Goal: Obtain resource: Obtain resource

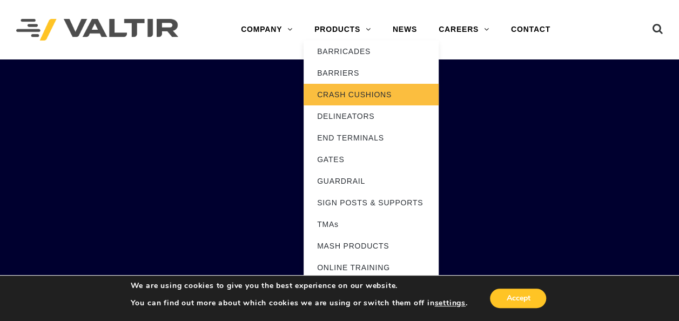
click at [347, 90] on link "CRASH CUSHIONS" at bounding box center [370, 95] width 135 height 22
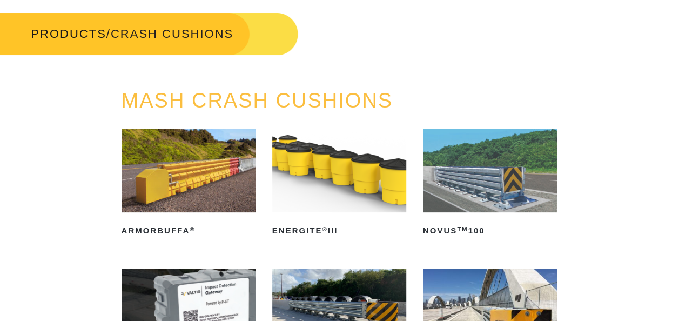
scroll to position [162, 0]
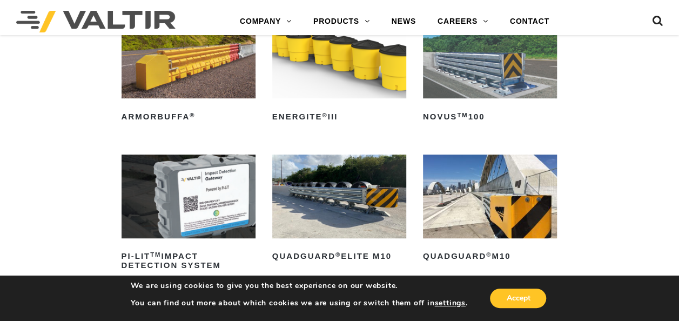
click at [330, 183] on img at bounding box center [339, 196] width 134 height 84
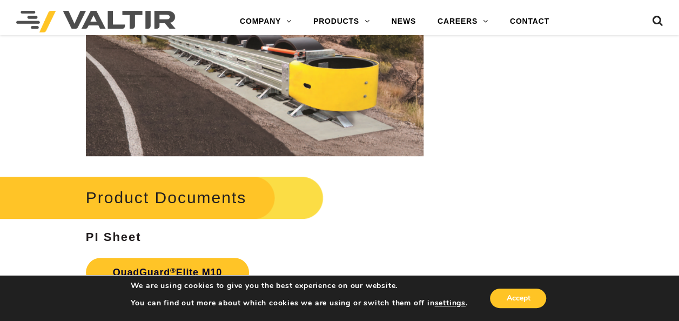
scroll to position [4320, 0]
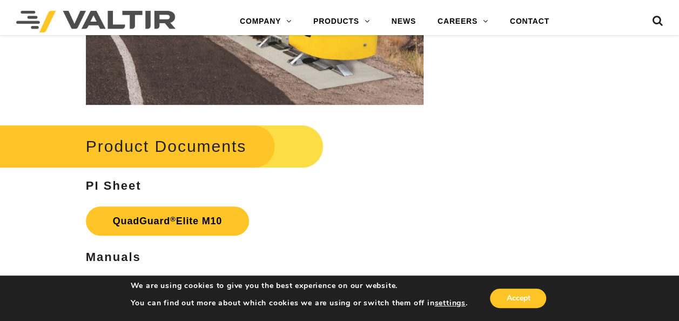
click at [647, 23] on ul at bounding box center [642, 21] width 40 height 19
click at [656, 22] on icon at bounding box center [657, 23] width 11 height 16
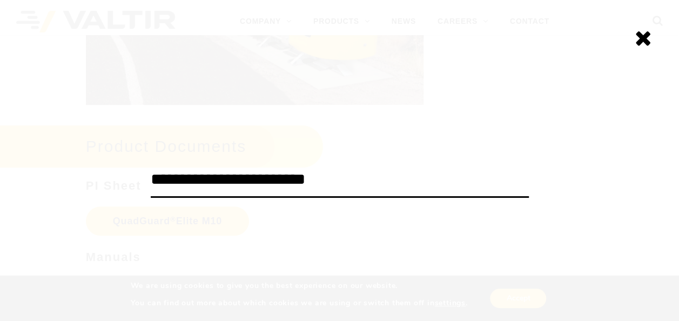
type input "**********"
click input "******" at bounding box center [0, 0] width 0 height 0
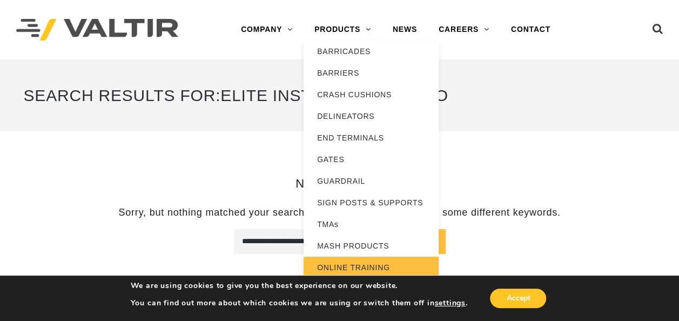
click at [355, 260] on link "ONLINE TRAINING" at bounding box center [370, 267] width 135 height 22
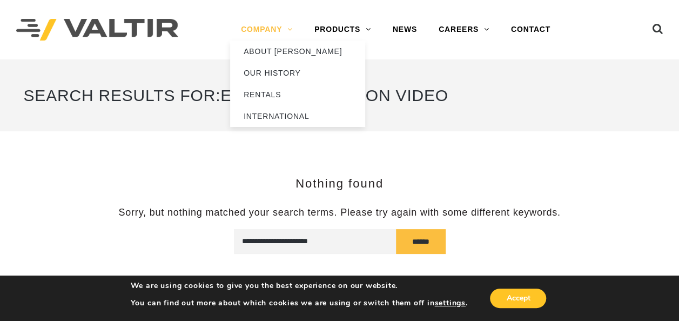
click at [279, 24] on link "COMPANY" at bounding box center [266, 30] width 73 height 22
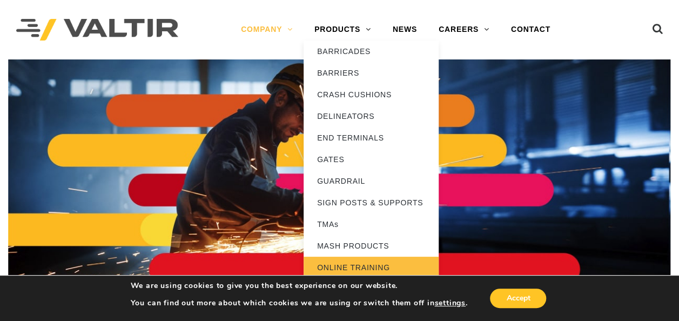
click at [353, 263] on link "ONLINE TRAINING" at bounding box center [370, 267] width 135 height 22
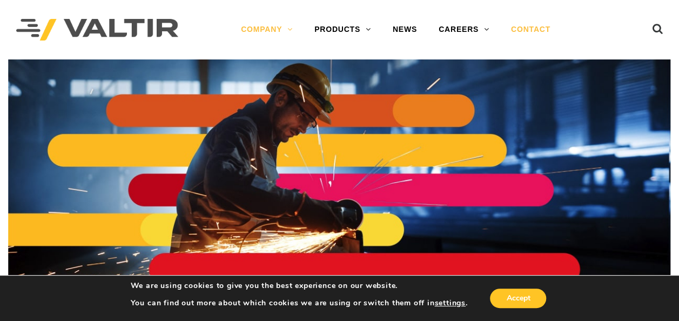
click at [529, 29] on link "CONTACT" at bounding box center [530, 30] width 61 height 22
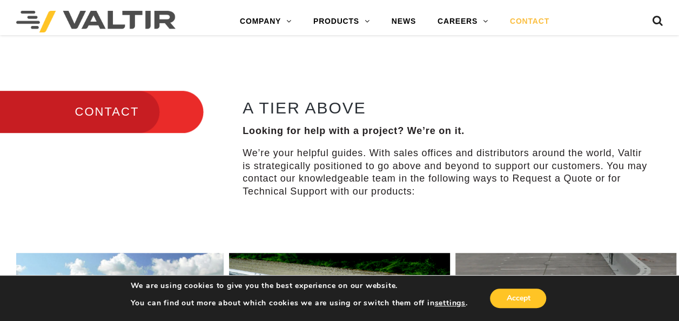
scroll to position [270, 0]
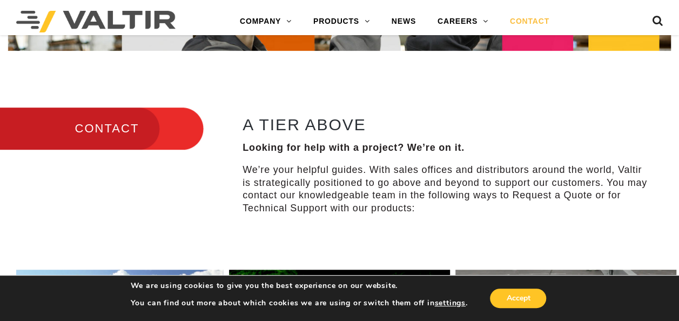
click at [116, 123] on h3 "CONTACT" at bounding box center [102, 128] width 204 height 45
click at [170, 132] on h3 "CONTACT" at bounding box center [102, 128] width 204 height 45
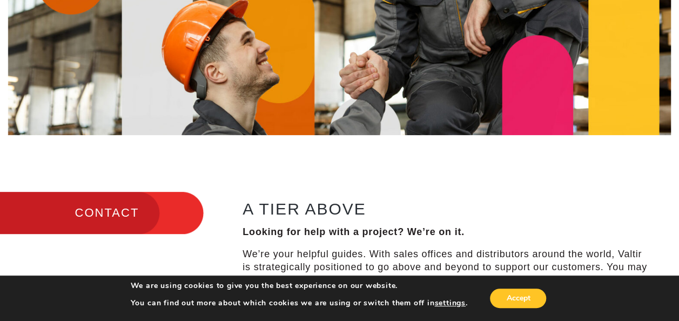
scroll to position [0, 0]
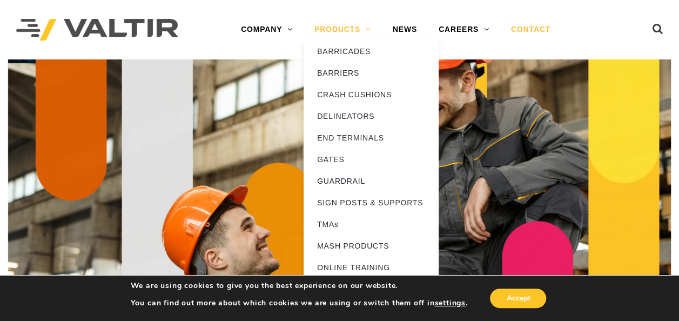
click at [358, 28] on link "PRODUCTS" at bounding box center [342, 30] width 78 height 22
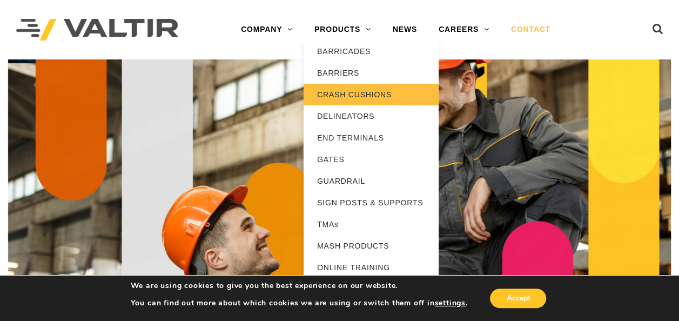
click at [339, 95] on link "CRASH CUSHIONS" at bounding box center [370, 95] width 135 height 22
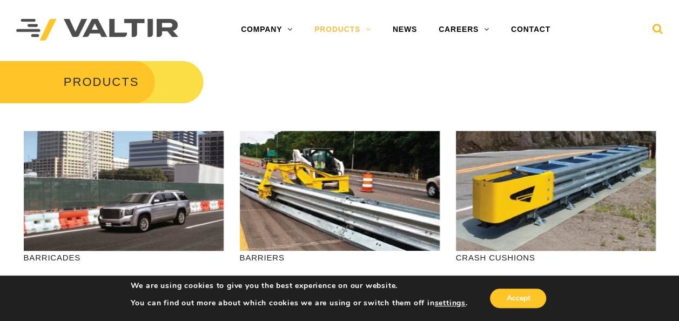
click at [659, 25] on icon at bounding box center [657, 31] width 11 height 16
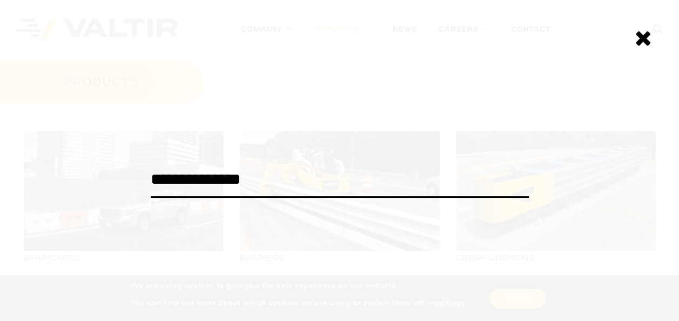
type input "**********"
click input "******" at bounding box center [0, 0] width 0 height 0
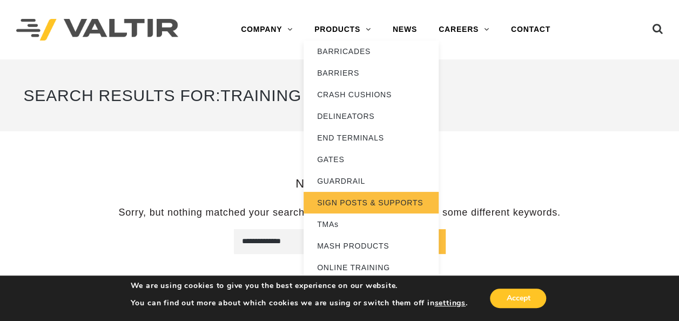
click at [390, 206] on link "SIGN POSTS & SUPPORTS" at bounding box center [370, 203] width 135 height 22
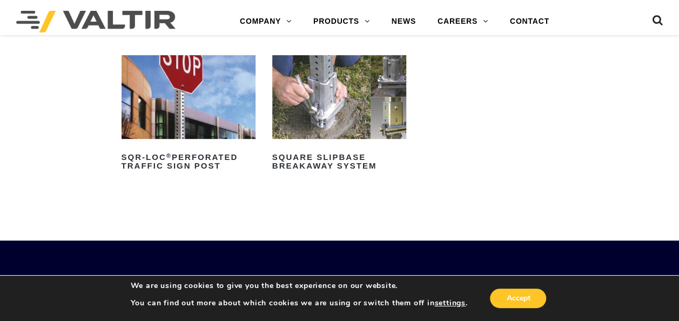
scroll to position [216, 0]
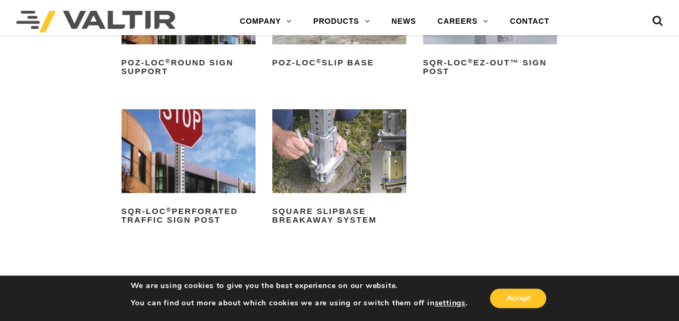
click at [332, 155] on img at bounding box center [339, 151] width 134 height 84
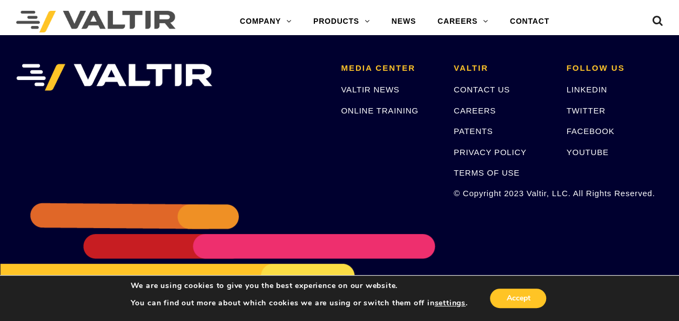
scroll to position [2052, 0]
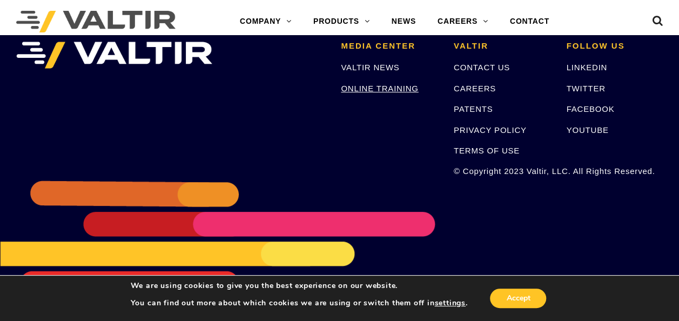
click at [360, 87] on link "ONLINE TRAINING" at bounding box center [379, 88] width 77 height 9
click at [592, 125] on link "YOUTUBE" at bounding box center [587, 129] width 42 height 9
click at [380, 68] on link "VALTIR NEWS" at bounding box center [370, 67] width 58 height 9
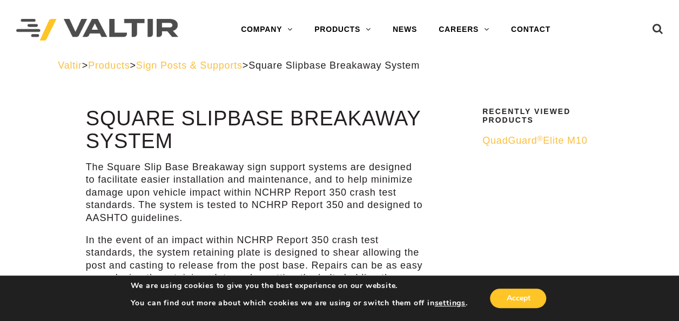
click at [516, 139] on span "QuadGuard ® Elite M10" at bounding box center [534, 140] width 105 height 11
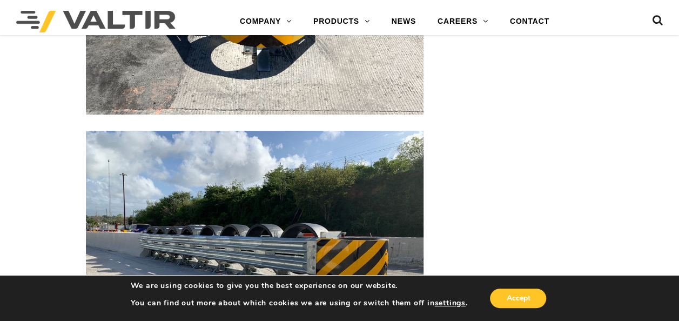
scroll to position [2214, 0]
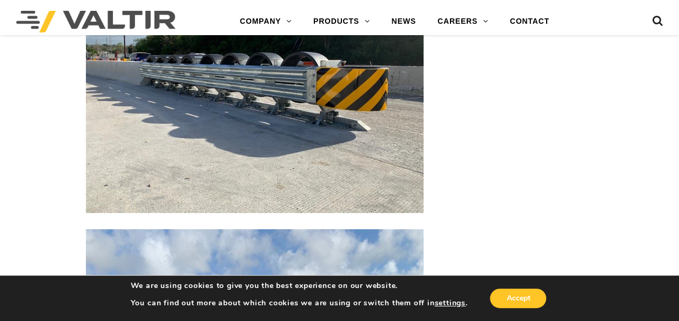
click at [224, 91] on img at bounding box center [254, 86] width 337 height 253
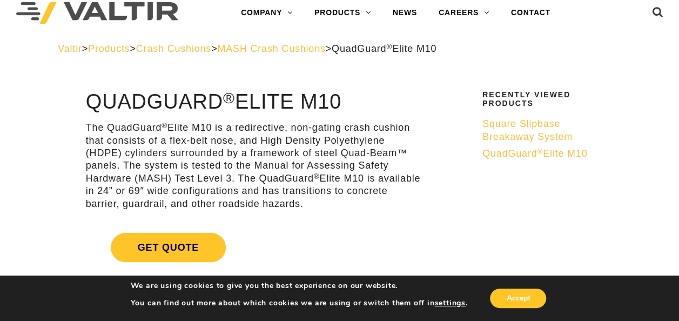
scroll to position [0, 0]
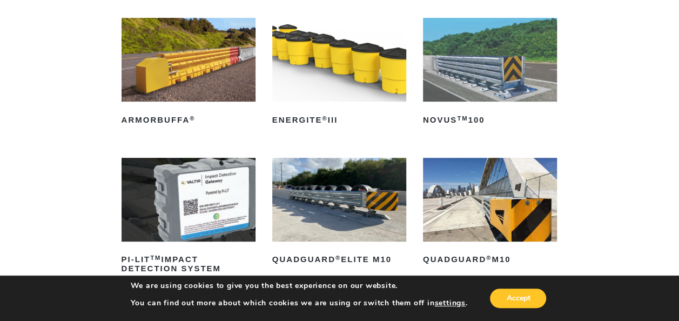
scroll to position [162, 0]
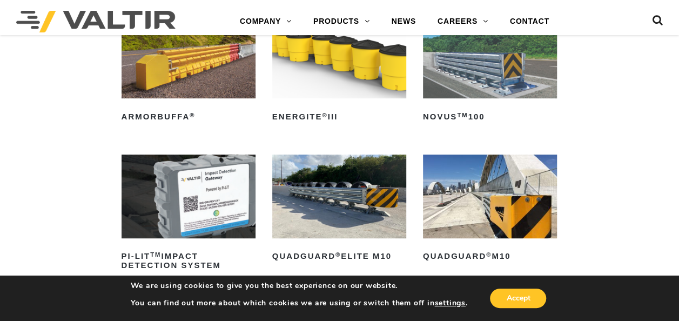
click at [357, 206] on img at bounding box center [339, 196] width 134 height 84
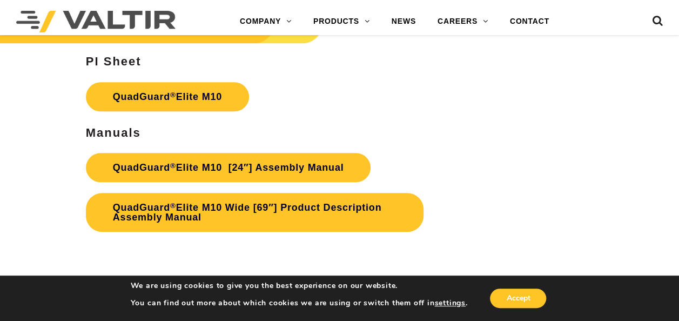
scroll to position [4536, 0]
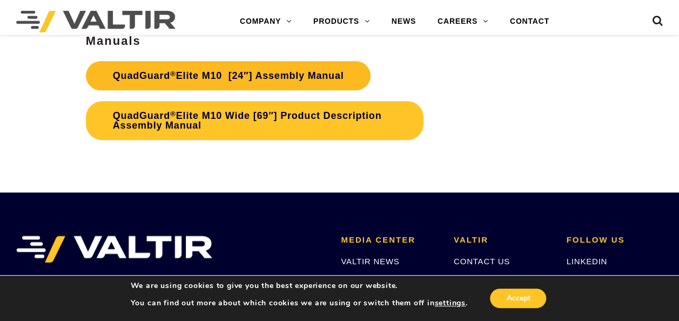
click at [205, 76] on link "QuadGuard ® Elite M10 [24″] Assembly Manual" at bounding box center [228, 75] width 285 height 29
